Goal: Information Seeking & Learning: Learn about a topic

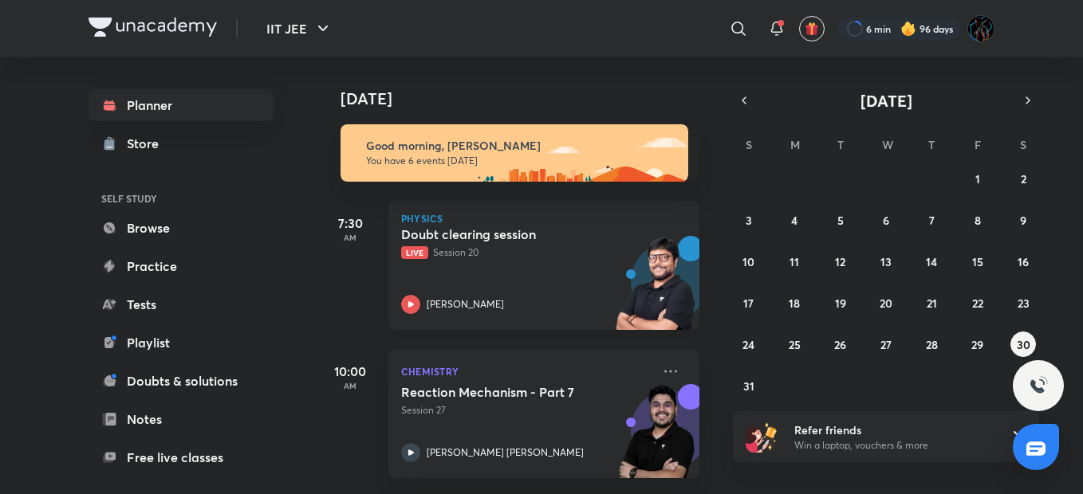
click at [612, 288] on img at bounding box center [656, 291] width 88 height 110
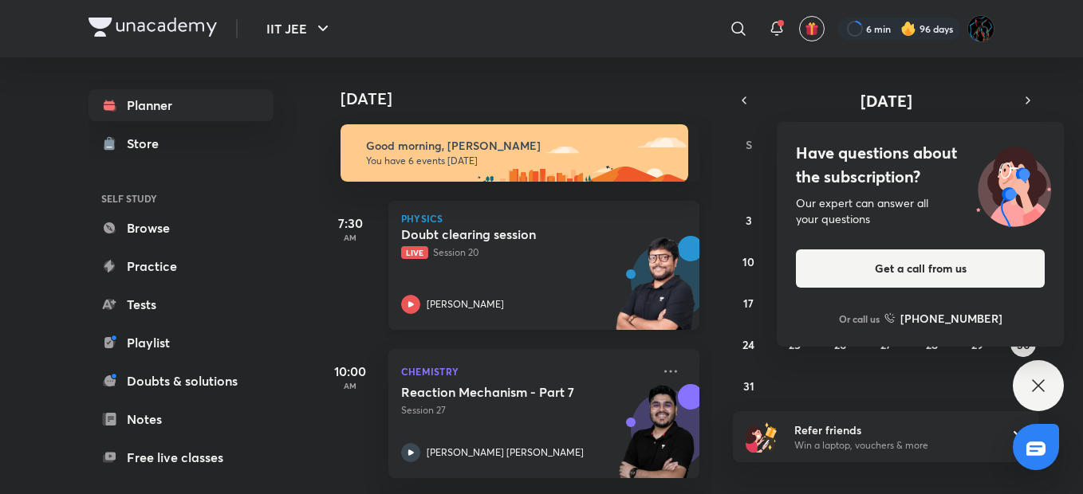
click at [587, 270] on div "Doubt clearing session Live Session 20 [PERSON_NAME]" at bounding box center [526, 271] width 250 height 88
click at [912, 31] on img at bounding box center [908, 29] width 16 height 16
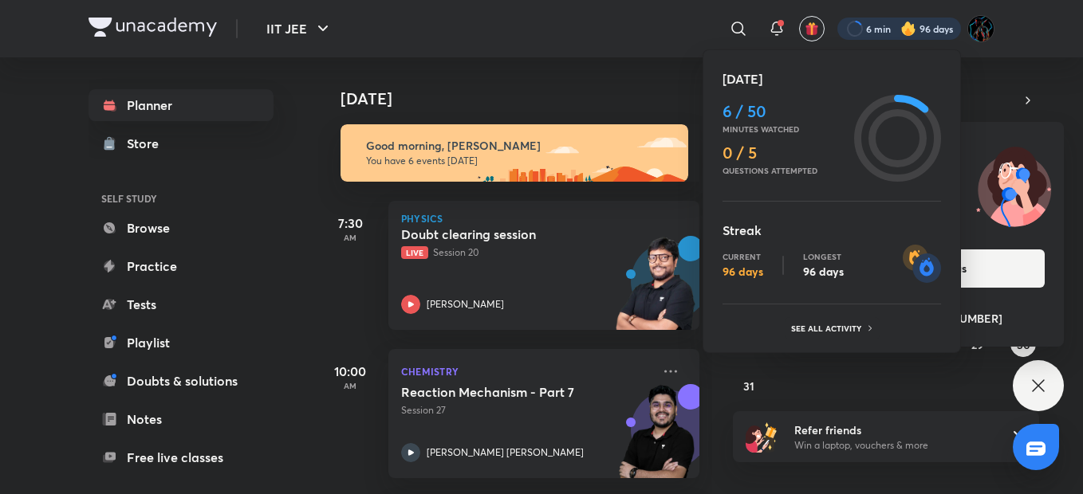
click at [642, 57] on div at bounding box center [541, 247] width 1083 height 494
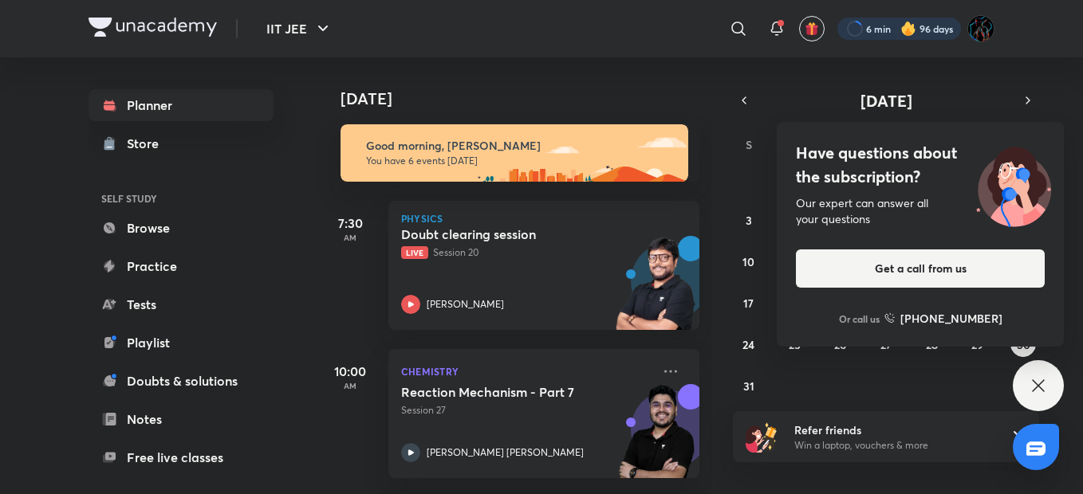
click at [884, 24] on div at bounding box center [899, 29] width 124 height 22
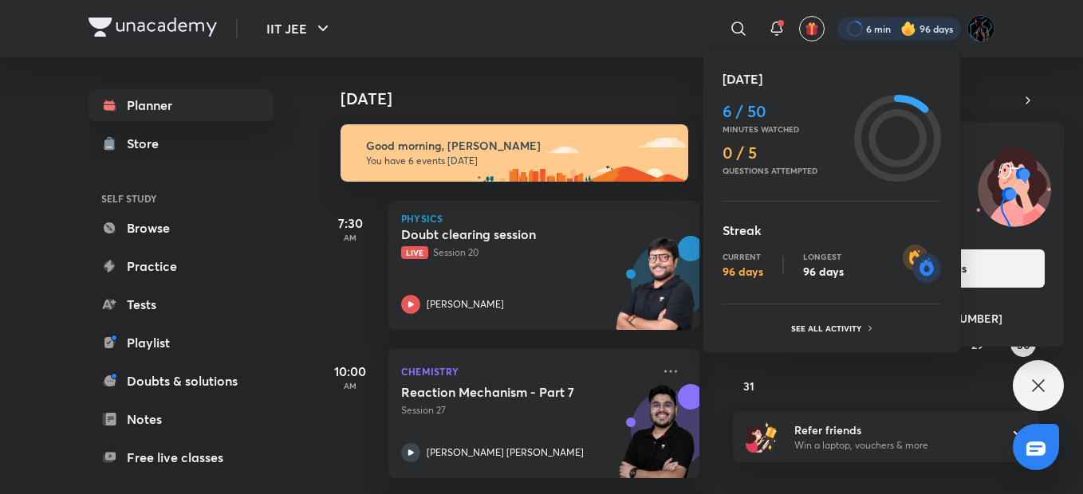
click at [575, 34] on div at bounding box center [541, 247] width 1083 height 494
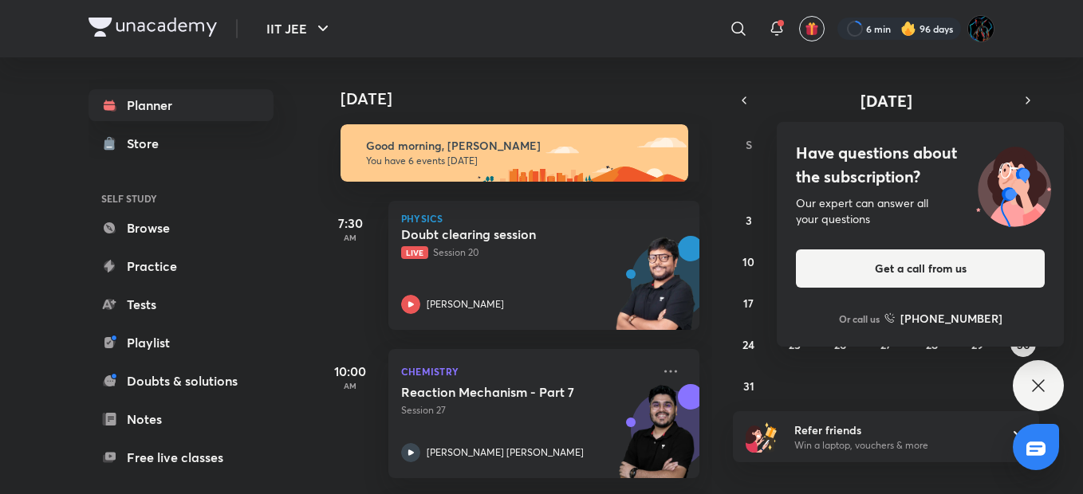
click at [589, 66] on div "[DATE]" at bounding box center [516, 82] width 397 height 51
click at [1052, 393] on div "Have questions about the subscription? Our expert can answer all your questions…" at bounding box center [1038, 385] width 51 height 51
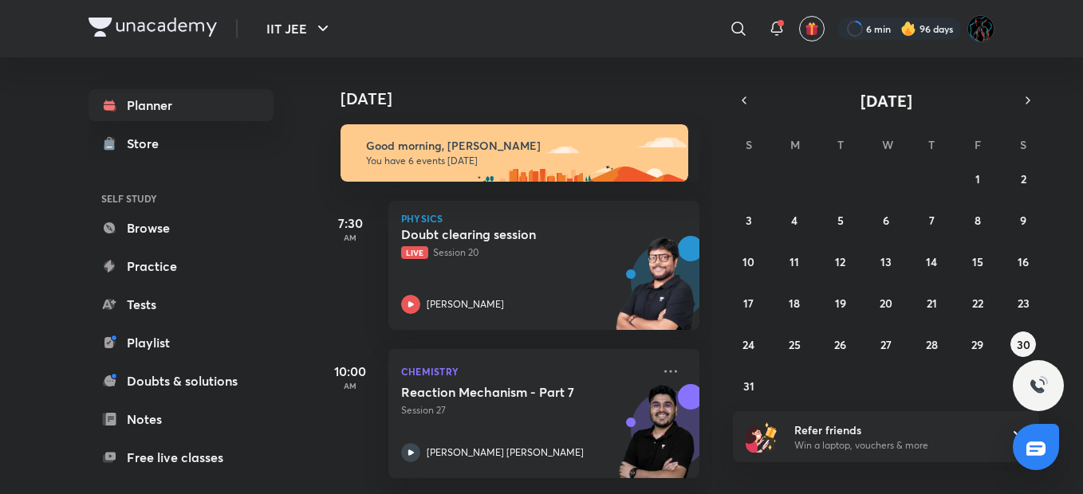
click at [613, 53] on div "IIT JEE ​ 6 min 96 days" at bounding box center [542, 28] width 906 height 57
